Goal: Transaction & Acquisition: Obtain resource

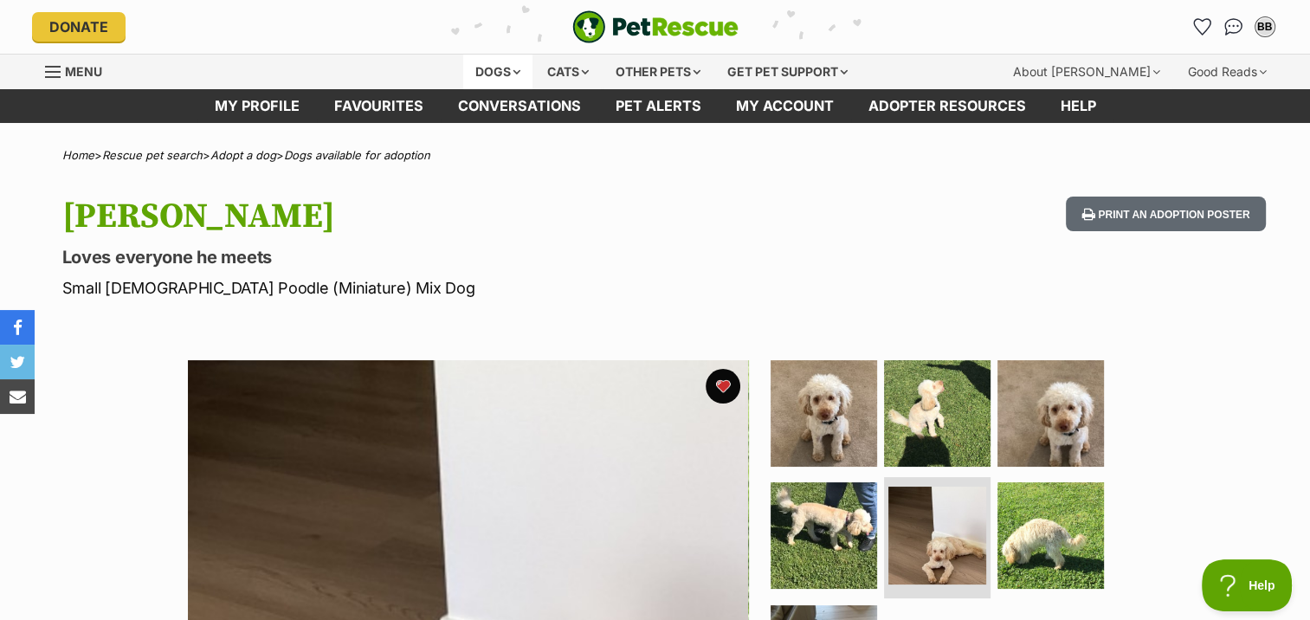
click at [479, 66] on div "Dogs" at bounding box center [497, 72] width 69 height 35
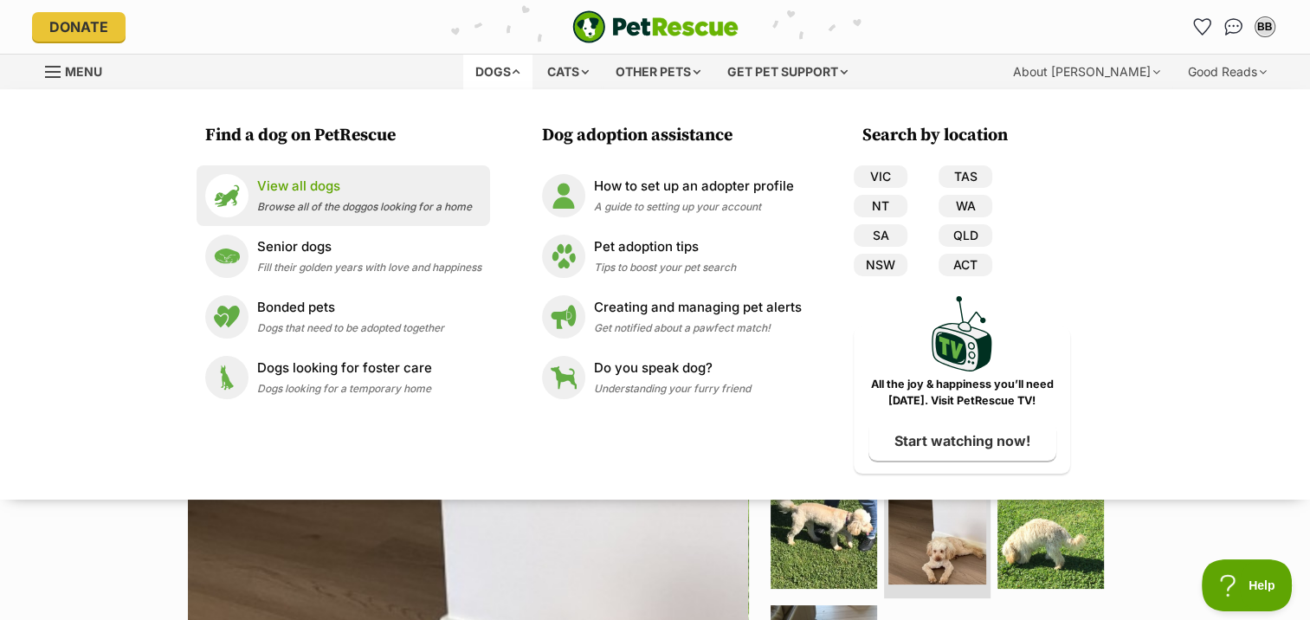
click at [312, 184] on p "View all dogs" at bounding box center [364, 187] width 215 height 20
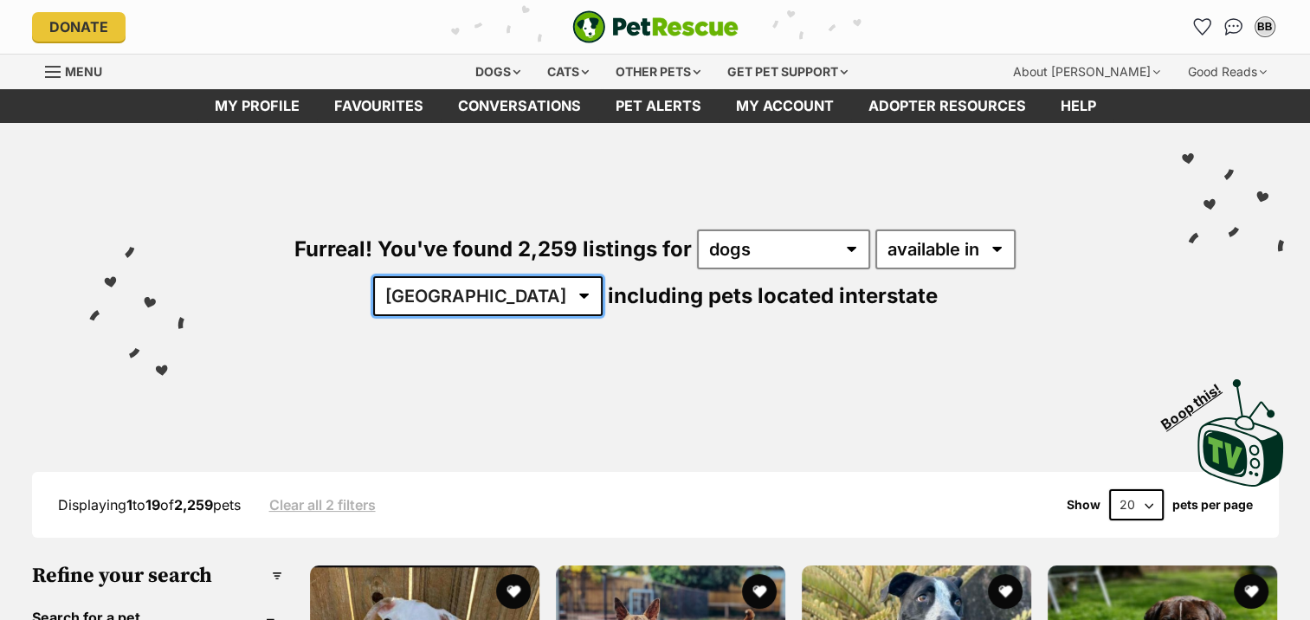
click at [603, 276] on select "[GEOGRAPHIC_DATA] [GEOGRAPHIC_DATA] [GEOGRAPHIC_DATA] [GEOGRAPHIC_DATA] [GEOGRA…" at bounding box center [487, 296] width 229 height 40
select select "NSW"
click at [603, 276] on select "[GEOGRAPHIC_DATA] [GEOGRAPHIC_DATA] [GEOGRAPHIC_DATA] [GEOGRAPHIC_DATA] [GEOGRA…" at bounding box center [487, 296] width 229 height 40
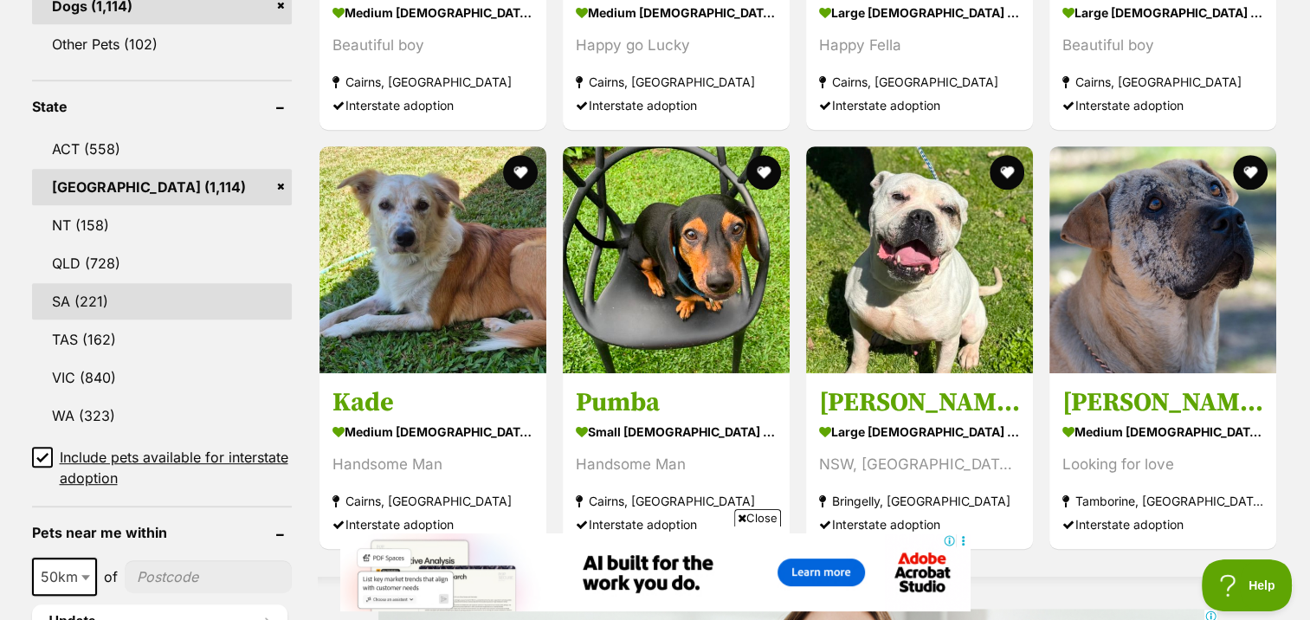
scroll to position [1125, 0]
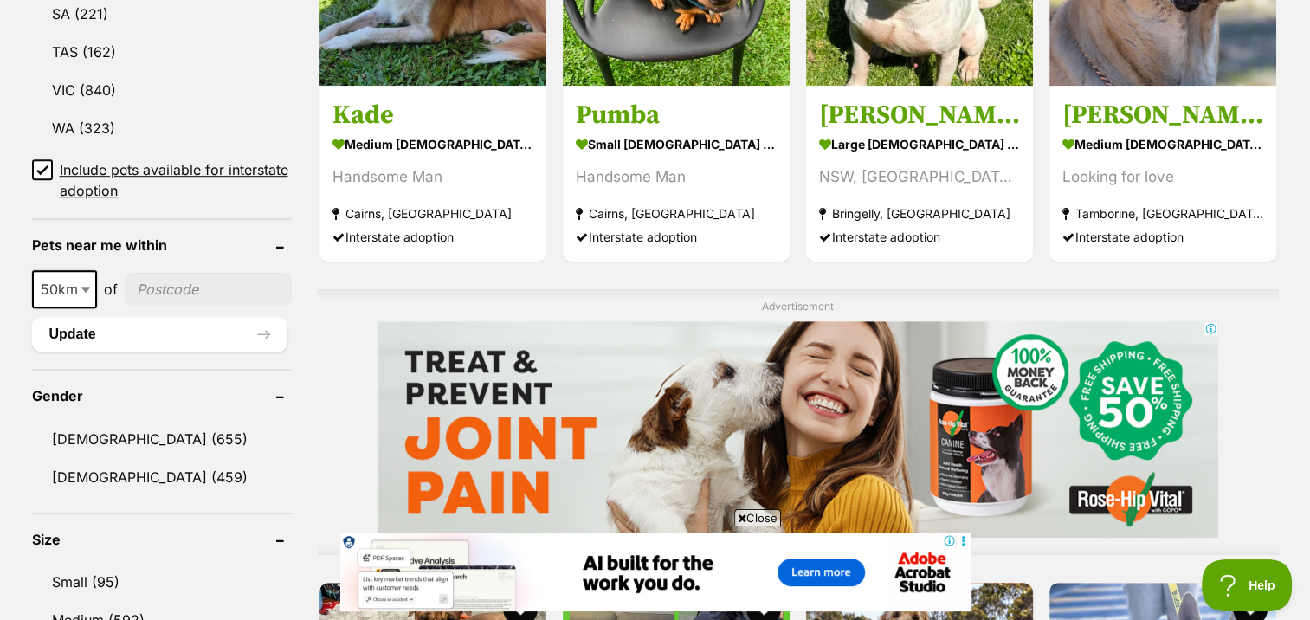
click at [182, 273] on input"] "postcode" at bounding box center [208, 289] width 167 height 33
type input"] "2287"
click at [63, 322] on button "Update" at bounding box center [159, 334] width 255 height 35
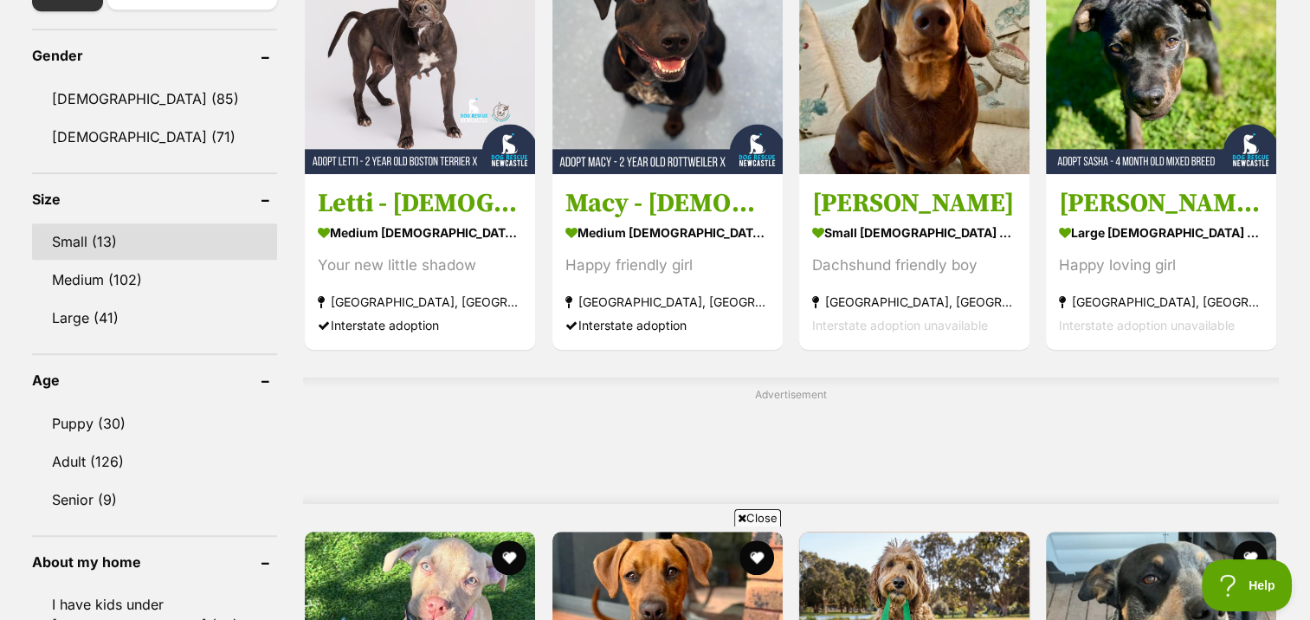
click at [79, 237] on link "Small (13)" at bounding box center [155, 241] width 246 height 36
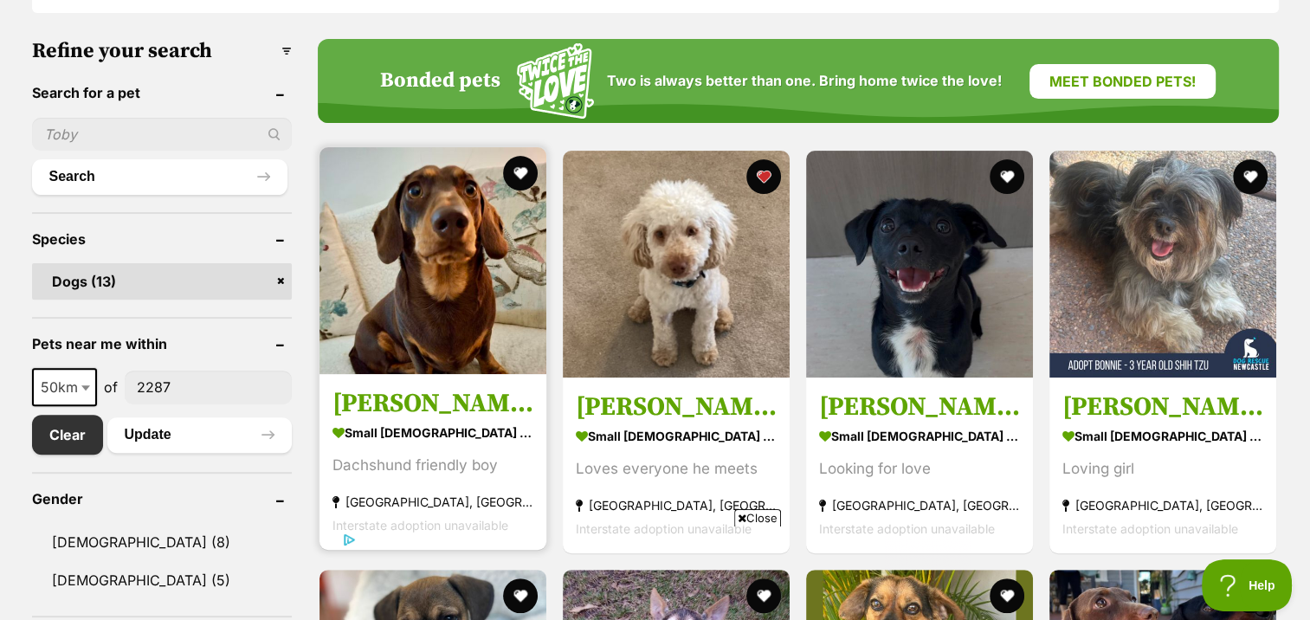
click at [391, 405] on h3 "Gilbert" at bounding box center [432, 403] width 201 height 33
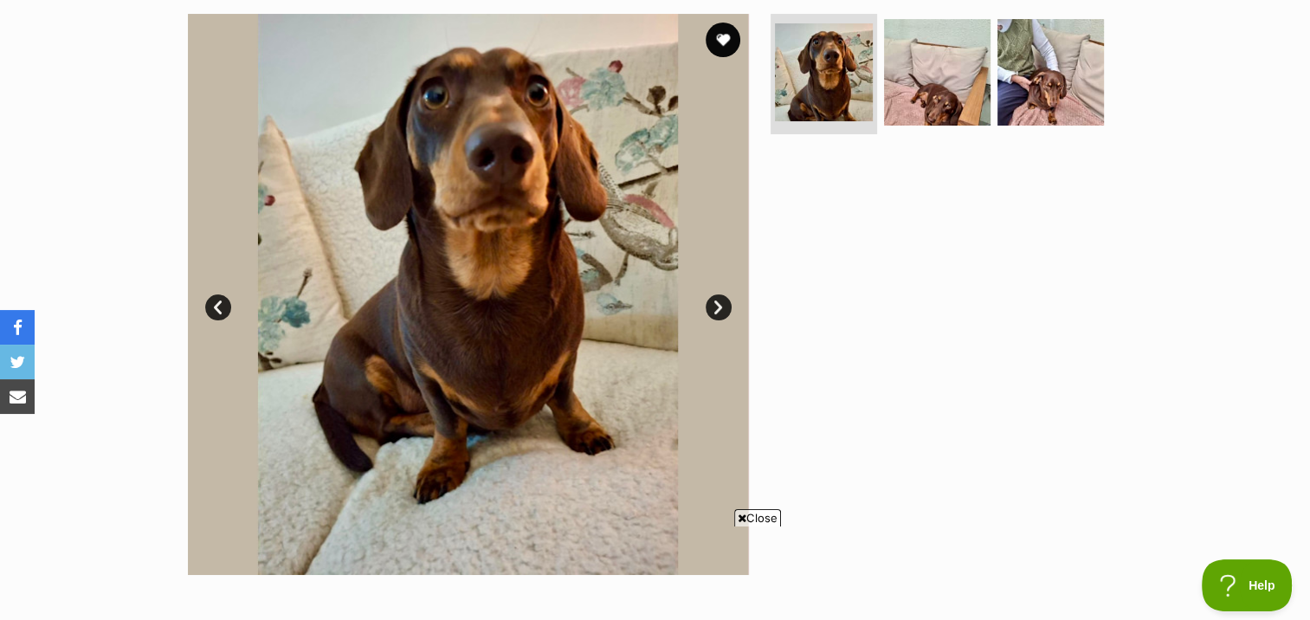
scroll to position [260, 0]
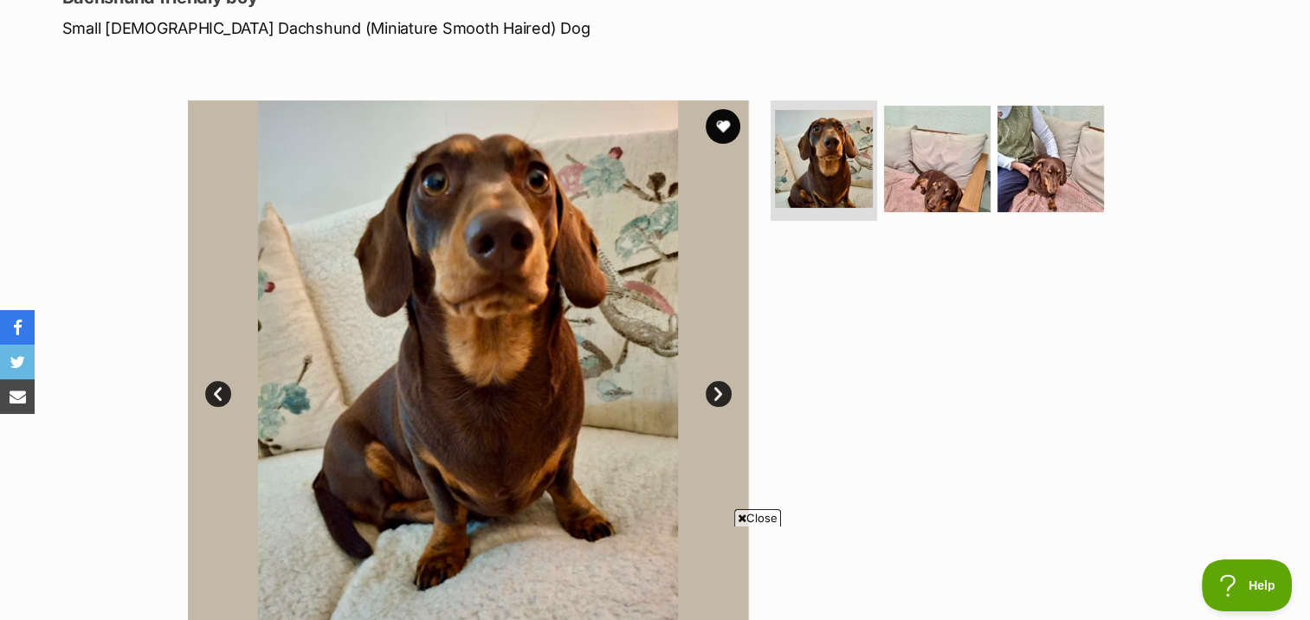
click at [715, 391] on link "Next" at bounding box center [719, 394] width 26 height 26
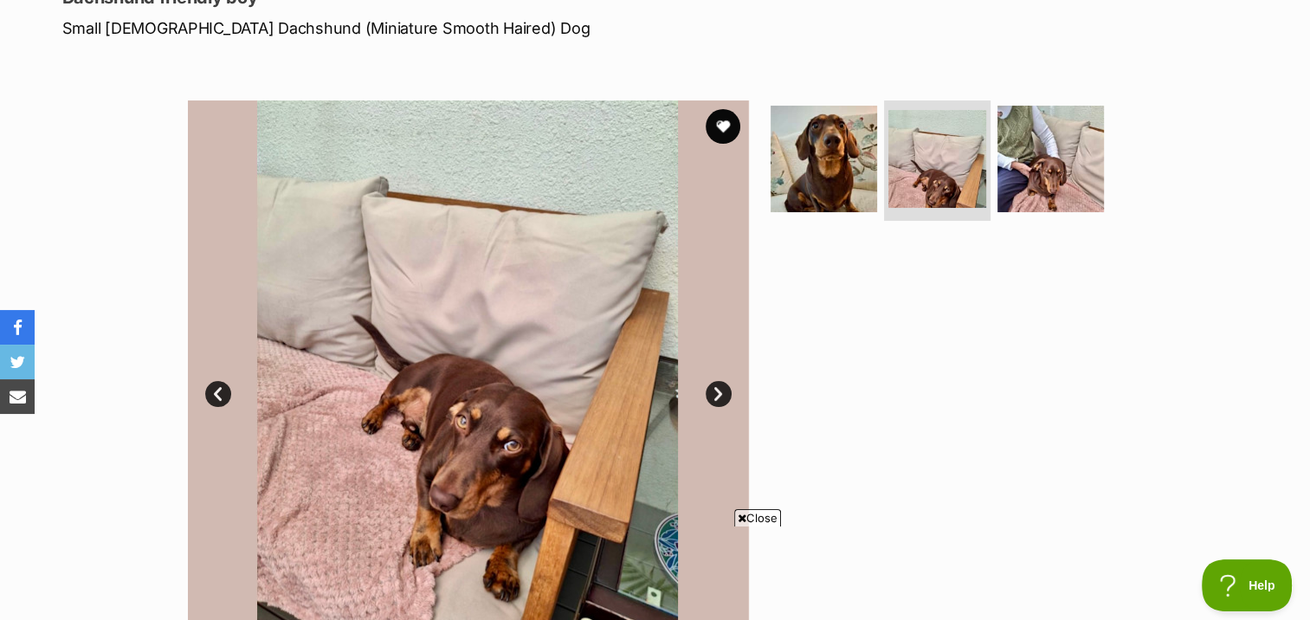
click at [720, 386] on link "Next" at bounding box center [719, 394] width 26 height 26
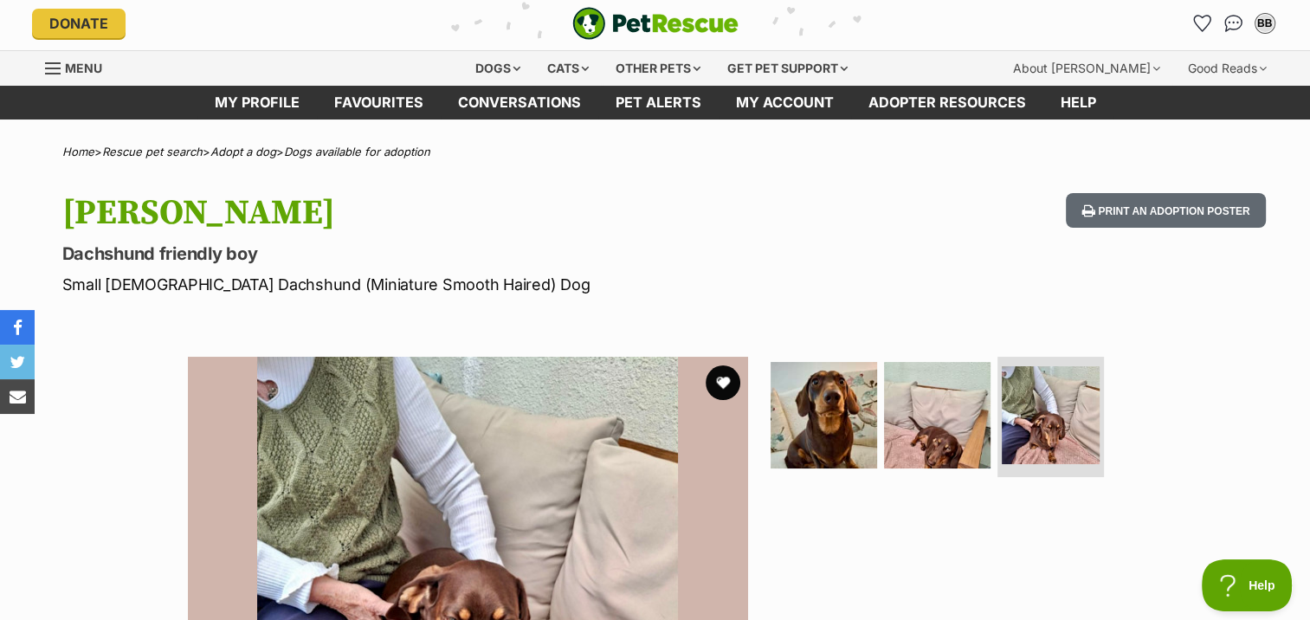
scroll to position [0, 0]
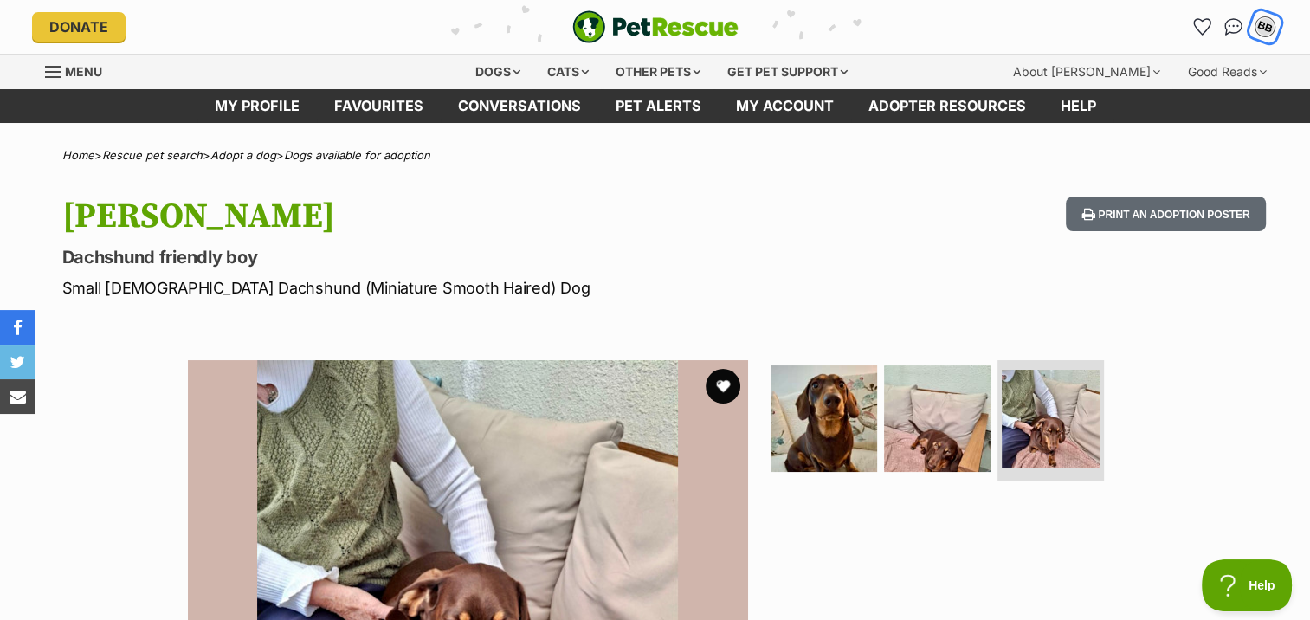
click at [1264, 24] on div "BB" at bounding box center [1264, 27] width 23 height 23
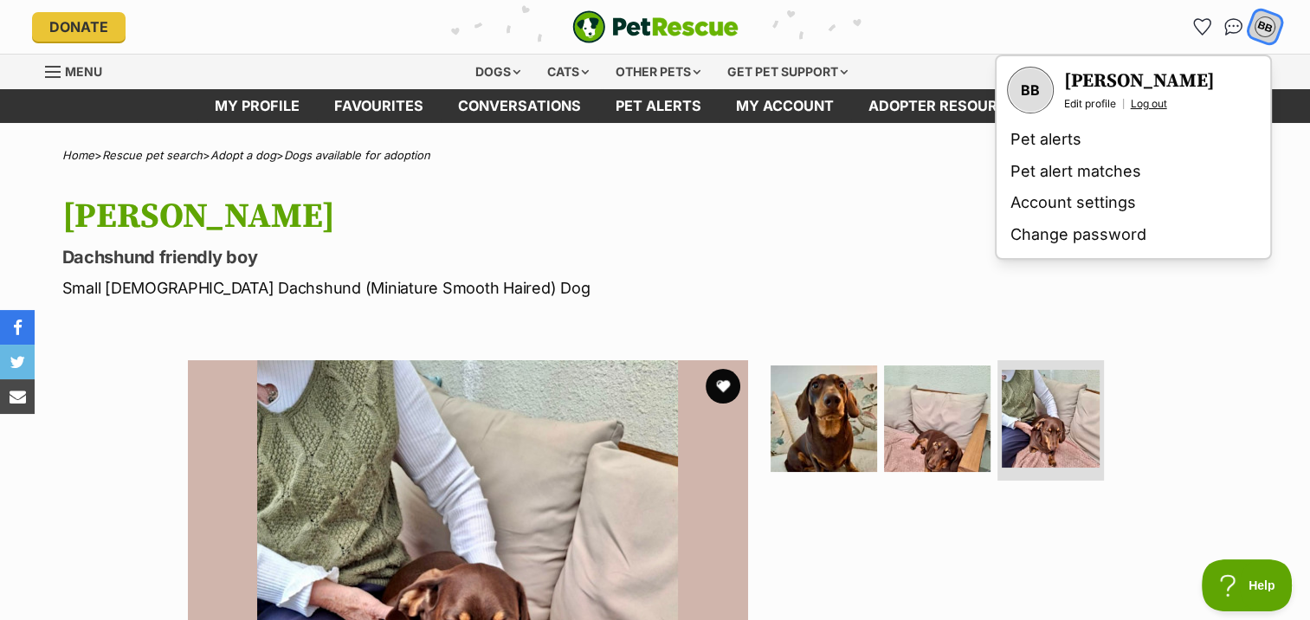
click at [1149, 104] on link "Log out" at bounding box center [1149, 104] width 36 height 14
